Goal: Information Seeking & Learning: Learn about a topic

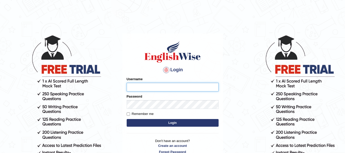
type input "jsantiago"
click at [155, 124] on button "Login" at bounding box center [173, 123] width 92 height 8
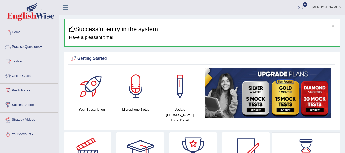
click at [31, 47] on link "Practice Questions" at bounding box center [29, 46] width 58 height 13
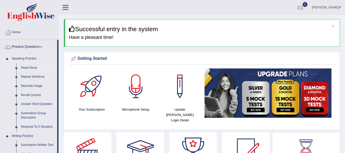
click at [30, 65] on link "Read Aloud" at bounding box center [38, 67] width 39 height 9
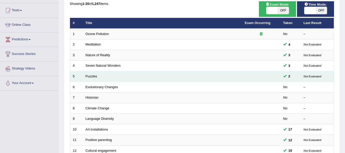
scroll to position [77, 0]
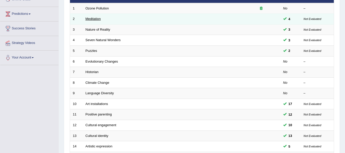
click at [97, 20] on link "Meditation" at bounding box center [93, 19] width 15 height 4
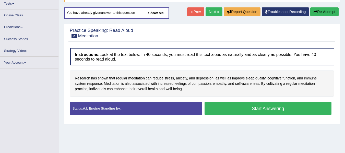
scroll to position [58, 0]
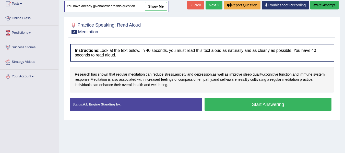
click at [223, 105] on button "Start Answering" at bounding box center [268, 104] width 127 height 13
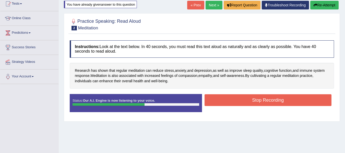
click at [235, 100] on button "Stop Recording" at bounding box center [268, 100] width 127 height 12
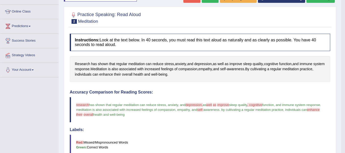
scroll to position [0, 0]
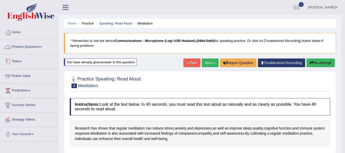
click at [28, 42] on link "Practice Questions" at bounding box center [29, 46] width 58 height 13
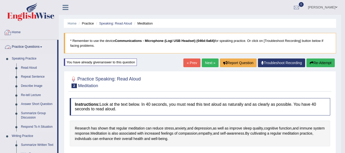
click at [28, 77] on link "Repeat Sentence" at bounding box center [38, 76] width 39 height 9
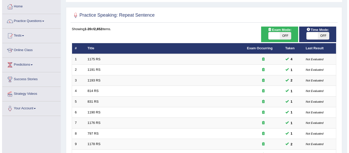
scroll to position [26, 0]
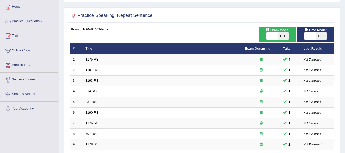
click at [311, 36] on span at bounding box center [310, 35] width 11 height 7
checkbox input "true"
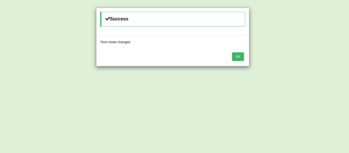
click at [239, 61] on button "OK" at bounding box center [238, 56] width 12 height 9
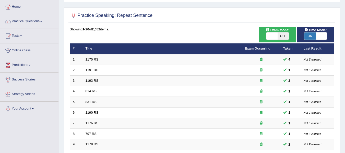
click at [276, 34] on span at bounding box center [272, 35] width 11 height 7
checkbox input "true"
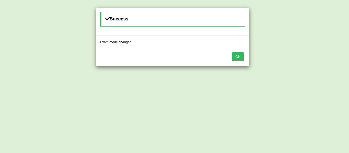
click at [239, 56] on button "OK" at bounding box center [238, 56] width 12 height 9
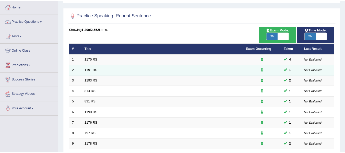
scroll to position [44, 0]
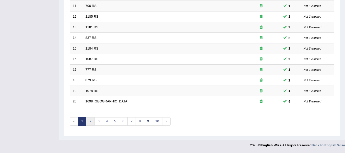
click at [93, 122] on link "2" at bounding box center [90, 121] width 8 height 8
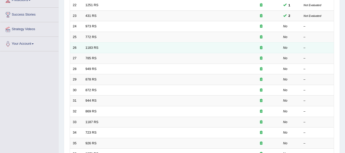
scroll to position [57, 0]
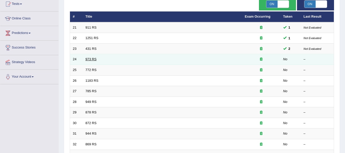
click at [90, 59] on link "973 RS" at bounding box center [91, 59] width 11 height 4
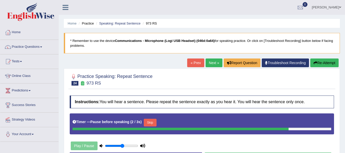
click at [323, 61] on button "Re-Attempt" at bounding box center [324, 63] width 28 height 9
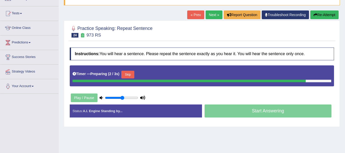
scroll to position [51, 0]
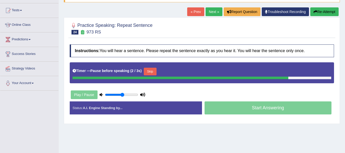
click at [312, 14] on button "Re-Attempt" at bounding box center [324, 11] width 28 height 9
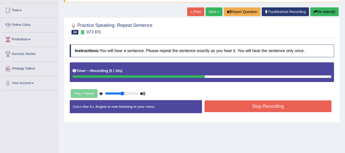
click at [241, 108] on button "Stop Recording" at bounding box center [268, 106] width 127 height 12
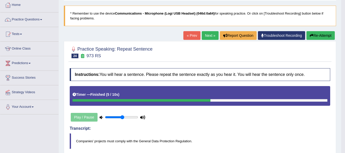
scroll to position [26, 0]
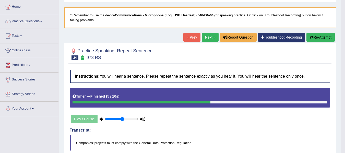
click at [320, 40] on button "Re-Attempt" at bounding box center [321, 37] width 28 height 9
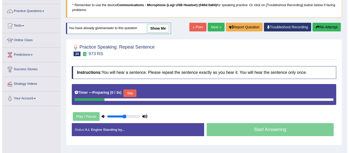
scroll to position [77, 0]
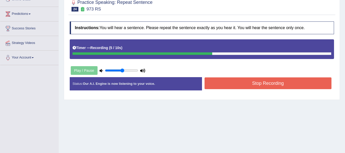
click at [232, 84] on button "Stop Recording" at bounding box center [268, 83] width 127 height 12
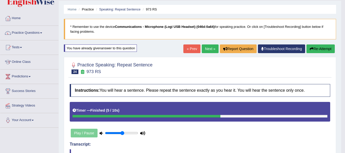
scroll to position [0, 0]
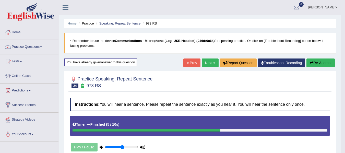
click at [322, 59] on button "Re-Attempt" at bounding box center [321, 63] width 28 height 9
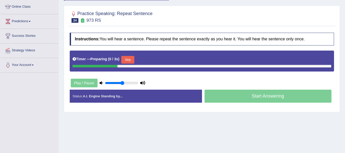
scroll to position [77, 0]
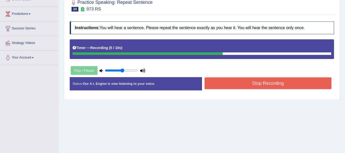
click at [222, 83] on button "Stop Recording" at bounding box center [268, 83] width 127 height 12
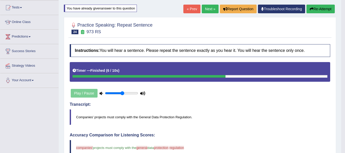
scroll to position [48, 0]
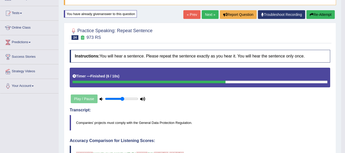
click at [324, 14] on button "Re-Attempt" at bounding box center [321, 14] width 28 height 9
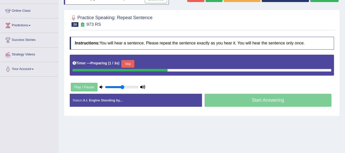
scroll to position [64, 0]
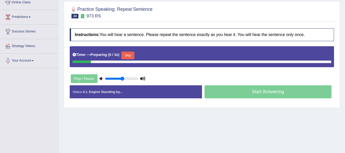
scroll to position [64, 0]
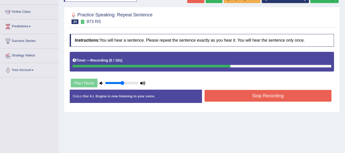
click at [314, 92] on div "Instructions: You will hear a sentence. Please repeat the sentence exactly as y…" at bounding box center [201, 70] width 267 height 78
click at [314, 92] on button "Stop Recording" at bounding box center [268, 96] width 127 height 12
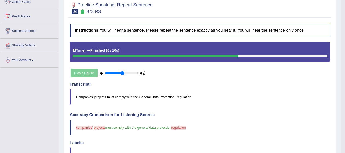
scroll to position [0, 0]
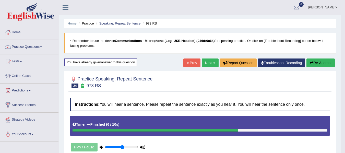
click at [214, 60] on link "Next »" at bounding box center [210, 63] width 17 height 9
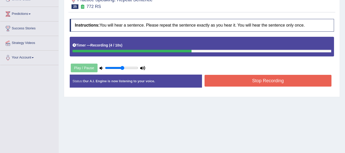
click at [270, 83] on button "Stop Recording" at bounding box center [268, 81] width 127 height 12
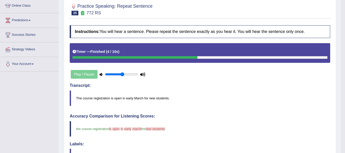
scroll to position [51, 0]
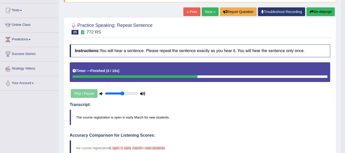
click at [314, 8] on button "Re-Attempt" at bounding box center [321, 11] width 28 height 9
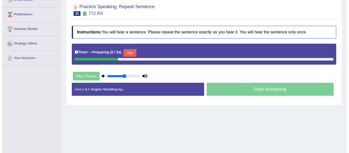
scroll to position [102, 0]
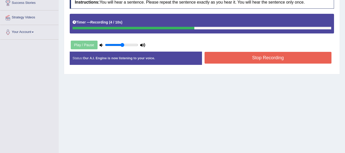
click at [249, 63] on button "Stop Recording" at bounding box center [268, 58] width 127 height 12
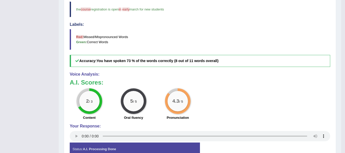
scroll to position [0, 0]
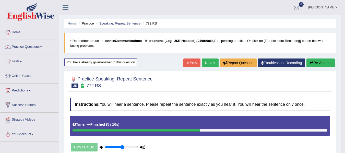
click at [207, 66] on link "Next »" at bounding box center [210, 63] width 17 height 9
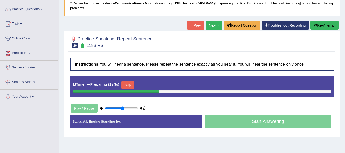
scroll to position [51, 0]
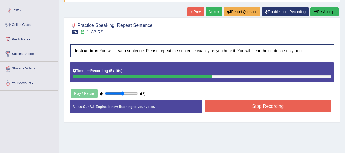
click at [259, 96] on div "Instructions: You will hear a sentence. Please repeat the sentence exactly as y…" at bounding box center [201, 81] width 267 height 78
click at [259, 95] on div "Instructions: You will hear a sentence. Please repeat the sentence exactly as y…" at bounding box center [201, 81] width 267 height 78
click at [258, 102] on button "Stop Recording" at bounding box center [268, 106] width 127 height 12
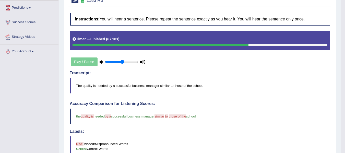
scroll to position [0, 0]
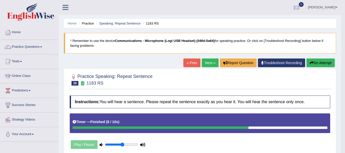
click at [320, 63] on button "Re-Attempt" at bounding box center [321, 63] width 28 height 9
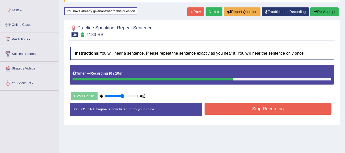
click at [275, 106] on button "Stop Recording" at bounding box center [268, 109] width 127 height 12
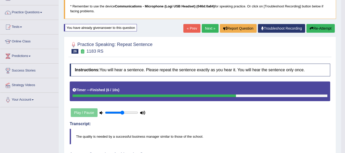
scroll to position [26, 0]
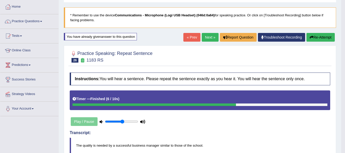
click at [204, 38] on link "Next »" at bounding box center [210, 37] width 17 height 9
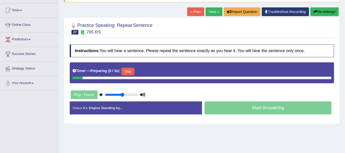
scroll to position [51, 0]
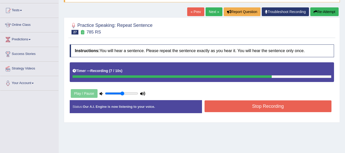
click at [304, 103] on button "Stop Recording" at bounding box center [268, 106] width 127 height 12
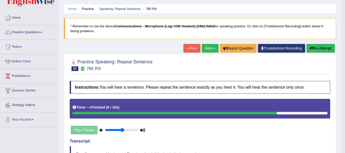
scroll to position [14, 0]
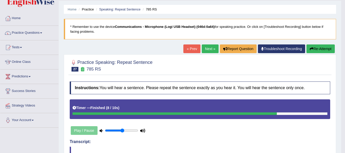
click at [310, 48] on icon "button" at bounding box center [312, 49] width 4 height 4
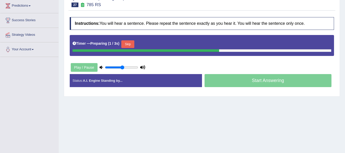
scroll to position [91, 0]
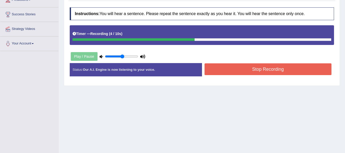
click at [273, 64] on button "Stop Recording" at bounding box center [268, 69] width 127 height 12
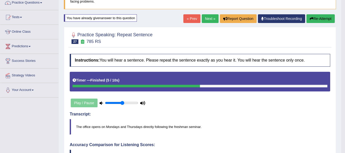
scroll to position [42, 0]
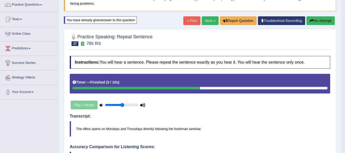
click at [320, 21] on button "Re-Attempt" at bounding box center [321, 20] width 28 height 9
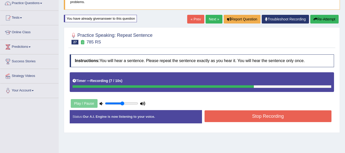
click at [240, 118] on button "Stop Recording" at bounding box center [268, 116] width 127 height 12
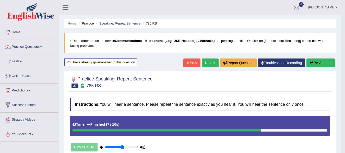
click at [209, 61] on link "Next »" at bounding box center [210, 63] width 17 height 9
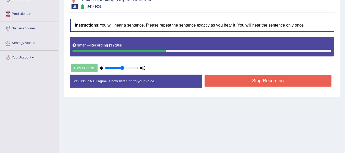
click at [237, 80] on button "Stop Recording" at bounding box center [268, 81] width 127 height 12
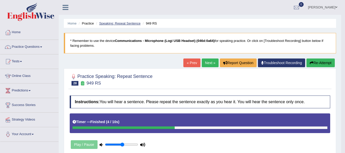
click at [129, 24] on link "Speaking: Repeat Sentence" at bounding box center [119, 23] width 41 height 4
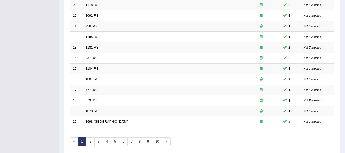
scroll to position [185, 0]
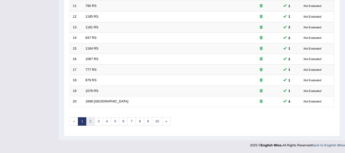
click at [91, 122] on link "2" at bounding box center [90, 121] width 8 height 8
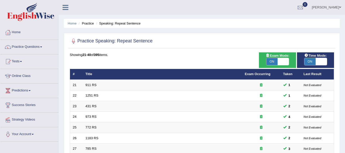
click at [282, 61] on span at bounding box center [283, 61] width 11 height 7
checkbox input "false"
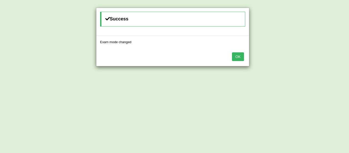
click at [240, 59] on button "OK" at bounding box center [238, 56] width 12 height 9
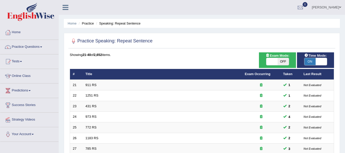
click at [318, 59] on span at bounding box center [321, 61] width 11 height 7
checkbox input "false"
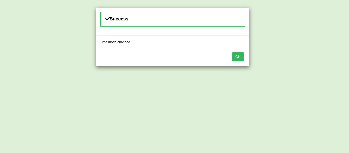
click at [236, 56] on button "OK" at bounding box center [238, 56] width 12 height 9
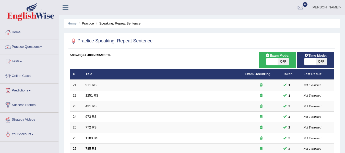
click at [282, 61] on span "OFF" at bounding box center [283, 61] width 11 height 7
checkbox input "true"
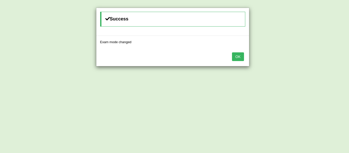
click at [233, 60] on button "OK" at bounding box center [238, 56] width 12 height 9
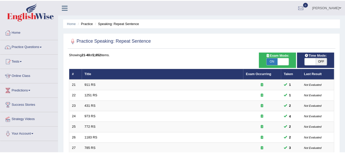
scroll to position [0, 0]
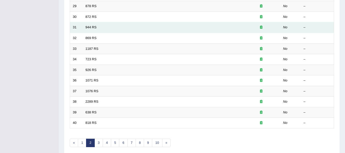
scroll to position [134, 0]
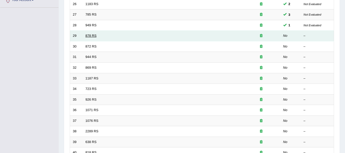
click at [86, 36] on link "878 RS" at bounding box center [91, 36] width 11 height 4
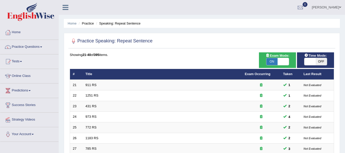
click at [279, 60] on span at bounding box center [283, 61] width 11 height 7
checkbox input "false"
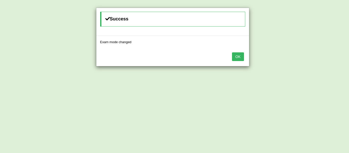
click at [311, 63] on div "Success Exam mode changed OK" at bounding box center [174, 76] width 349 height 153
click at [236, 57] on button "OK" at bounding box center [238, 56] width 12 height 9
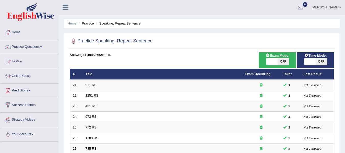
click at [308, 60] on span at bounding box center [310, 61] width 11 height 7
checkbox input "true"
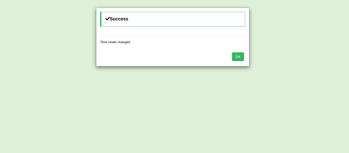
click at [241, 60] on button "OK" at bounding box center [238, 56] width 12 height 9
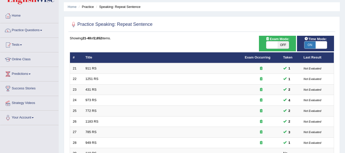
scroll to position [102, 0]
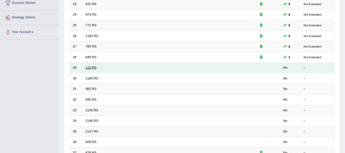
click at [96, 68] on link "110 RS" at bounding box center [91, 68] width 11 height 4
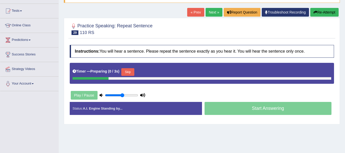
scroll to position [51, 0]
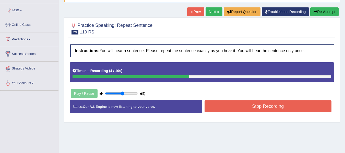
click at [295, 105] on button "Stop Recording" at bounding box center [268, 106] width 127 height 12
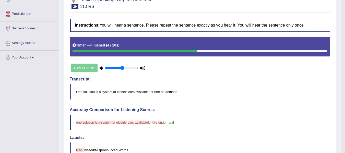
scroll to position [0, 0]
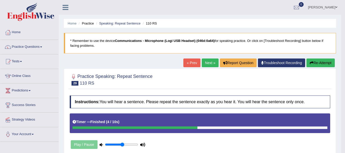
click at [328, 62] on button "Re-Attempt" at bounding box center [321, 63] width 28 height 9
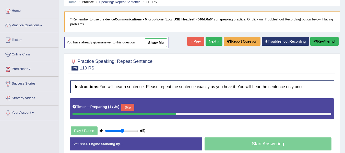
scroll to position [51, 0]
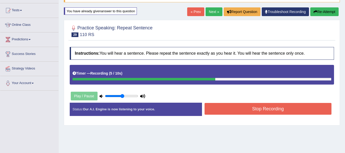
click at [256, 106] on button "Stop Recording" at bounding box center [268, 109] width 127 height 12
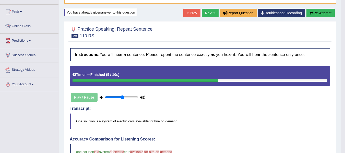
scroll to position [48, 0]
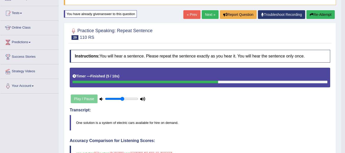
click at [326, 13] on button "Re-Attempt" at bounding box center [321, 14] width 28 height 9
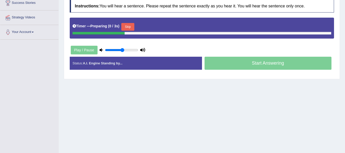
scroll to position [102, 0]
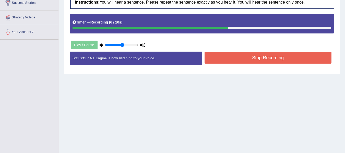
click at [276, 60] on button "Stop Recording" at bounding box center [268, 58] width 127 height 12
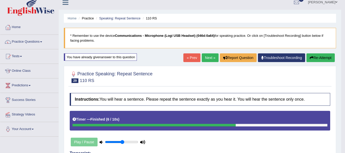
scroll to position [0, 0]
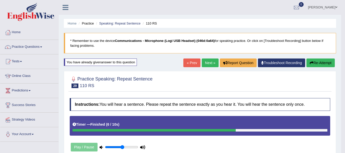
click at [314, 63] on button "Re-Attempt" at bounding box center [321, 63] width 28 height 9
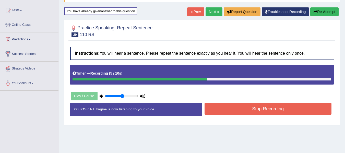
click at [315, 103] on button "Stop Recording" at bounding box center [268, 109] width 127 height 12
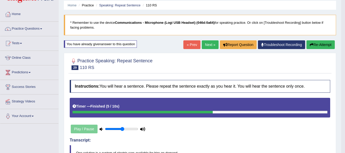
scroll to position [17, 0]
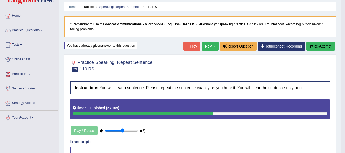
click at [312, 48] on icon "button" at bounding box center [312, 46] width 4 height 4
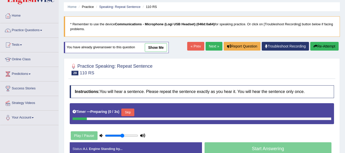
scroll to position [17, 0]
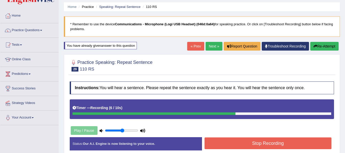
click at [301, 151] on div "Stop Recording" at bounding box center [268, 143] width 132 height 13
click at [303, 147] on button "Stop Recording" at bounding box center [268, 143] width 127 height 12
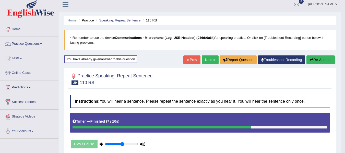
scroll to position [0, 0]
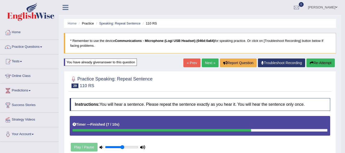
click at [207, 61] on link "Next »" at bounding box center [210, 63] width 17 height 9
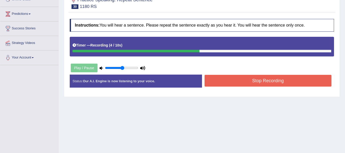
click at [240, 85] on button "Stop Recording" at bounding box center [268, 81] width 127 height 12
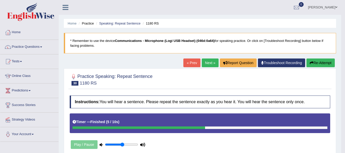
click at [211, 63] on link "Next »" at bounding box center [210, 63] width 17 height 9
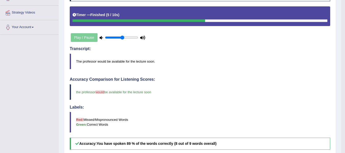
scroll to position [128, 0]
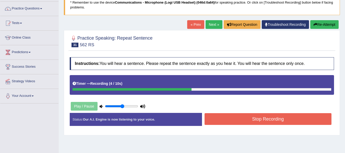
scroll to position [77, 0]
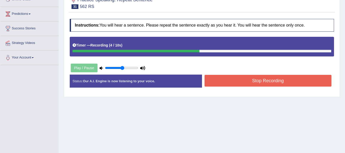
click at [240, 83] on button "Stop Recording" at bounding box center [268, 81] width 127 height 12
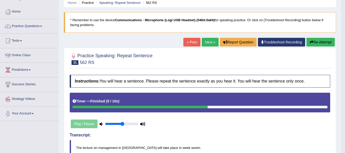
scroll to position [0, 0]
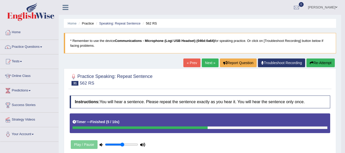
click at [323, 62] on button "Re-Attempt" at bounding box center [321, 63] width 28 height 9
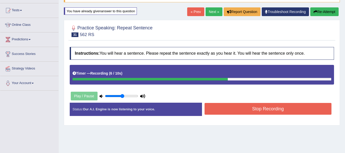
click at [271, 111] on button "Stop Recording" at bounding box center [268, 109] width 127 height 12
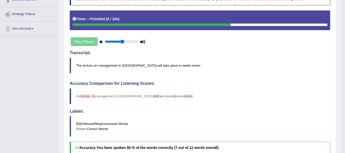
scroll to position [42, 0]
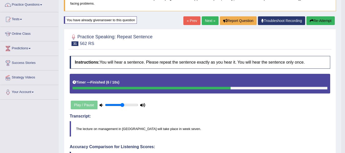
click at [211, 19] on link "Next »" at bounding box center [210, 20] width 17 height 9
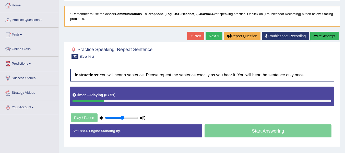
scroll to position [51, 0]
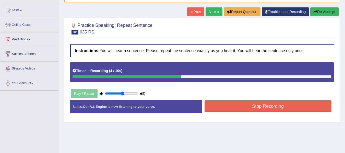
click at [321, 107] on button "Stop Recording" at bounding box center [268, 106] width 127 height 12
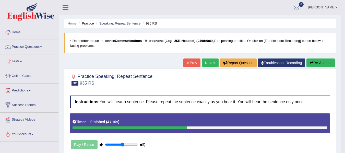
click at [211, 61] on link "Next »" at bounding box center [210, 63] width 17 height 9
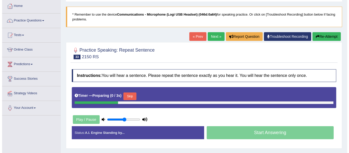
scroll to position [51, 0]
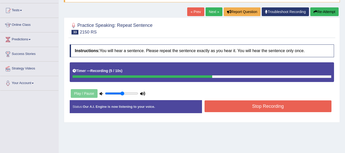
click at [238, 102] on button "Stop Recording" at bounding box center [268, 106] width 127 height 12
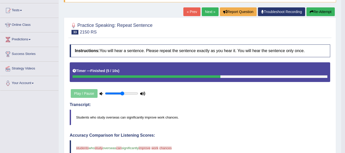
click at [315, 13] on button "Re-Attempt" at bounding box center [321, 11] width 28 height 9
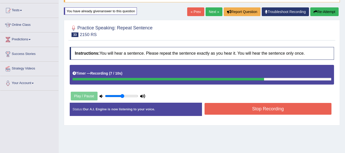
click at [290, 108] on button "Stop Recording" at bounding box center [268, 109] width 127 height 12
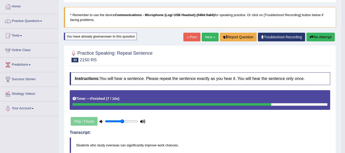
scroll to position [26, 0]
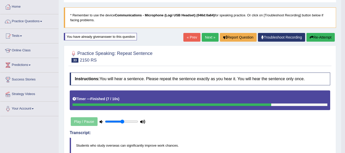
click at [211, 34] on link "Next »" at bounding box center [210, 37] width 17 height 9
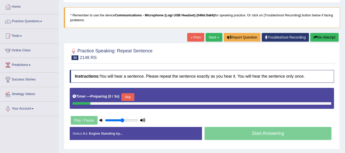
scroll to position [26, 0]
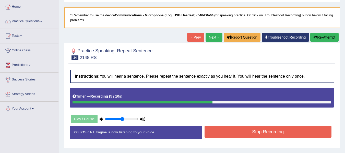
click at [263, 127] on button "Stop Recording" at bounding box center [268, 132] width 127 height 12
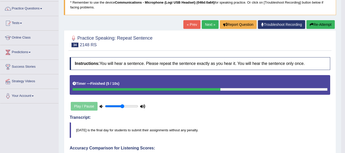
scroll to position [20, 0]
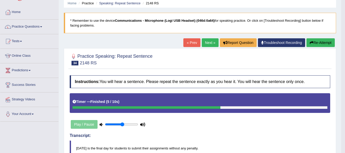
click at [210, 42] on link "Next »" at bounding box center [210, 42] width 17 height 9
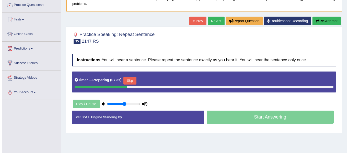
scroll to position [51, 0]
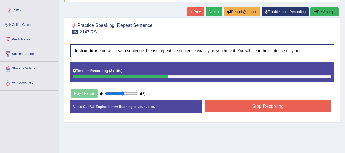
click at [254, 110] on button "Stop Recording" at bounding box center [268, 106] width 127 height 12
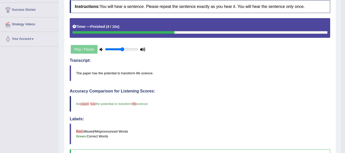
scroll to position [0, 0]
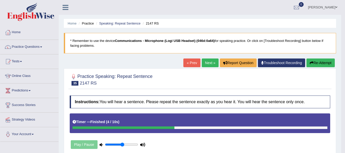
click at [206, 60] on link "Next »" at bounding box center [210, 63] width 17 height 9
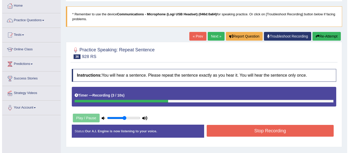
scroll to position [51, 0]
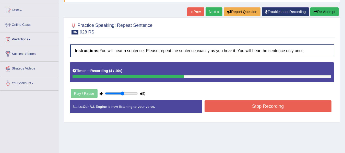
click at [233, 111] on button "Stop Recording" at bounding box center [268, 106] width 127 height 12
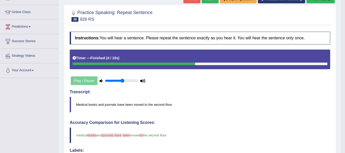
scroll to position [40, 0]
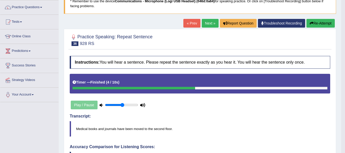
click at [209, 24] on link "Next »" at bounding box center [210, 23] width 17 height 9
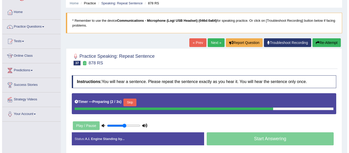
scroll to position [51, 0]
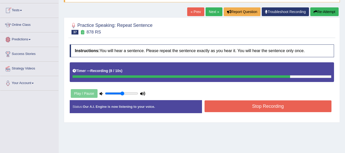
click at [286, 107] on button "Stop Recording" at bounding box center [268, 106] width 127 height 12
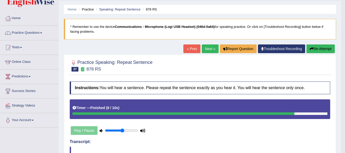
click at [323, 49] on button "Re-Attempt" at bounding box center [321, 48] width 28 height 9
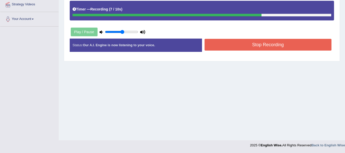
click at [289, 47] on button "Stop Recording" at bounding box center [268, 45] width 127 height 12
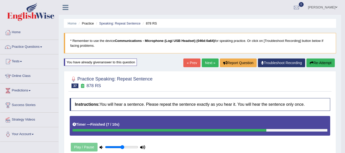
click at [209, 63] on link "Next »" at bounding box center [210, 63] width 17 height 9
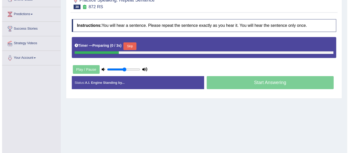
scroll to position [77, 0]
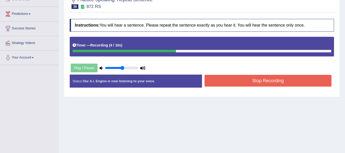
drag, startPoint x: 223, startPoint y: 77, endPoint x: 226, endPoint y: 79, distance: 3.3
click at [224, 77] on button "Stop Recording" at bounding box center [268, 81] width 127 height 12
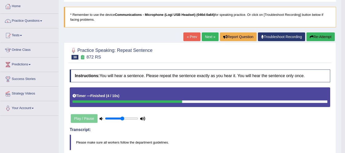
scroll to position [26, 0]
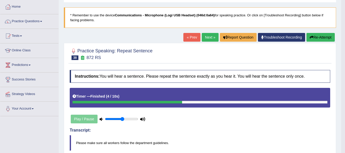
drag, startPoint x: 203, startPoint y: 33, endPoint x: 207, endPoint y: 33, distance: 3.3
click at [203, 33] on link "Next »" at bounding box center [210, 37] width 17 height 9
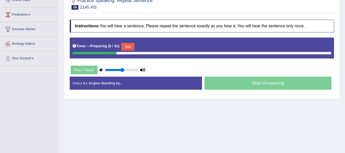
scroll to position [77, 0]
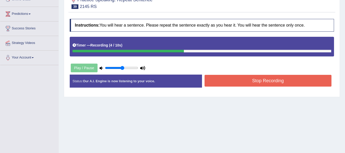
click at [240, 81] on button "Stop Recording" at bounding box center [268, 81] width 127 height 12
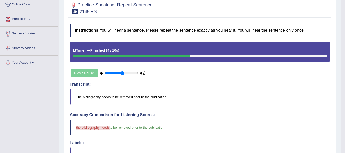
scroll to position [0, 0]
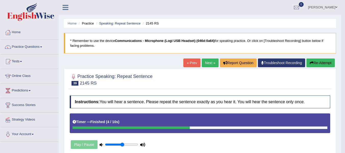
click at [205, 64] on link "Next »" at bounding box center [210, 63] width 17 height 9
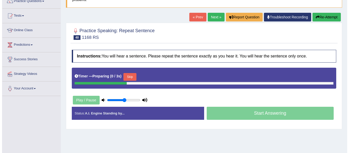
scroll to position [51, 0]
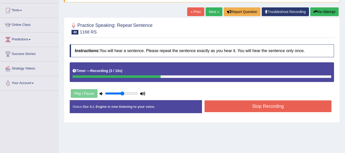
click at [241, 104] on button "Stop Recording" at bounding box center [268, 106] width 127 height 12
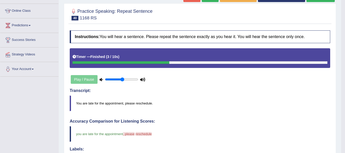
scroll to position [0, 0]
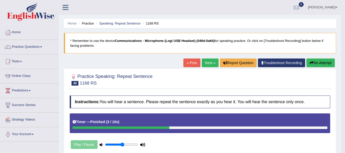
click at [211, 65] on link "Next »" at bounding box center [210, 63] width 17 height 9
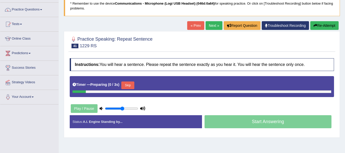
scroll to position [51, 0]
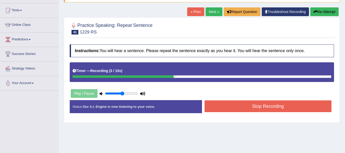
click at [313, 105] on button "Stop Recording" at bounding box center [268, 106] width 127 height 12
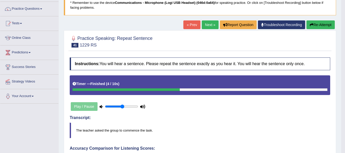
scroll to position [0, 0]
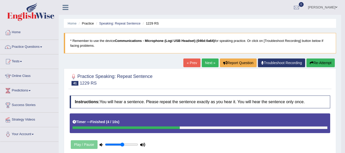
click at [203, 64] on link "Next »" at bounding box center [210, 63] width 17 height 9
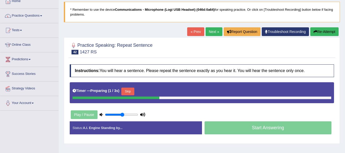
scroll to position [102, 0]
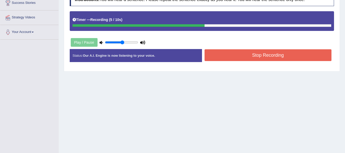
click at [241, 62] on div "Stop Recording" at bounding box center [268, 55] width 132 height 13
click at [242, 57] on button "Stop Recording" at bounding box center [268, 55] width 127 height 12
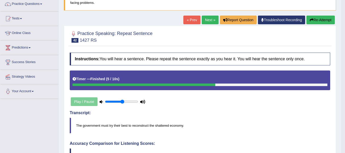
scroll to position [40, 0]
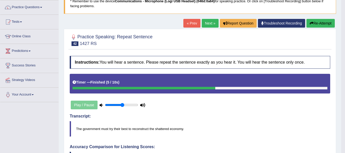
click at [204, 22] on link "Next »" at bounding box center [210, 23] width 17 height 9
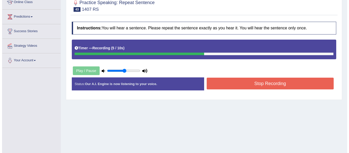
scroll to position [77, 0]
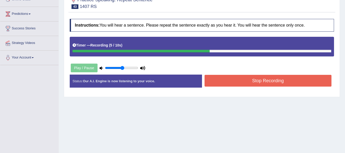
click at [286, 74] on div "Instructions: You will hear a sentence. Please repeat the sentence exactly as y…" at bounding box center [201, 55] width 267 height 78
click at [284, 76] on button "Stop Recording" at bounding box center [268, 81] width 127 height 12
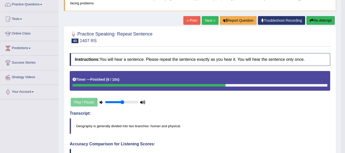
scroll to position [14, 0]
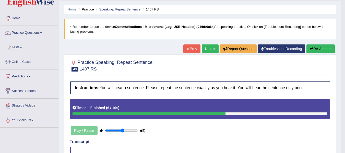
click at [212, 52] on link "Next »" at bounding box center [210, 48] width 17 height 9
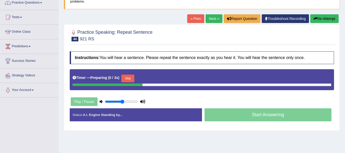
scroll to position [102, 0]
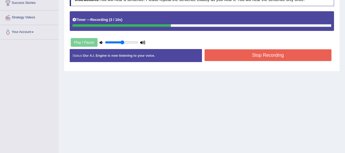
click at [220, 52] on button "Stop Recording" at bounding box center [268, 55] width 127 height 12
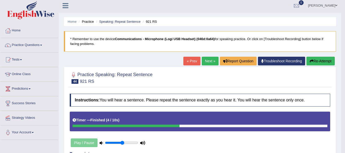
scroll to position [0, 0]
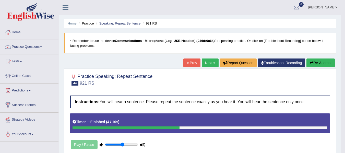
click at [212, 63] on link "Next »" at bounding box center [210, 63] width 17 height 9
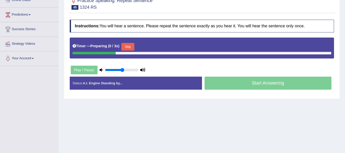
scroll to position [77, 0]
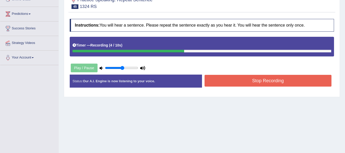
click at [257, 89] on div "Status: Our A.I. Engine is now listening to your voice. Start Answering Stop Re…" at bounding box center [202, 84] width 264 height 18
click at [260, 79] on button "Stop Recording" at bounding box center [268, 81] width 127 height 12
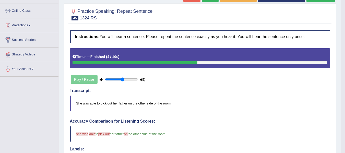
scroll to position [0, 0]
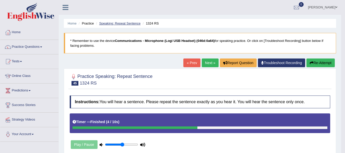
drag, startPoint x: 118, startPoint y: 19, endPoint x: 118, endPoint y: 22, distance: 2.6
click at [118, 19] on ul "Home Practice Speaking: Repeat Sentence 1324 RS" at bounding box center [200, 23] width 272 height 9
click at [118, 22] on link "Speaking: Repeat Sentence" at bounding box center [119, 23] width 41 height 4
